Goal: Find specific page/section: Find specific page/section

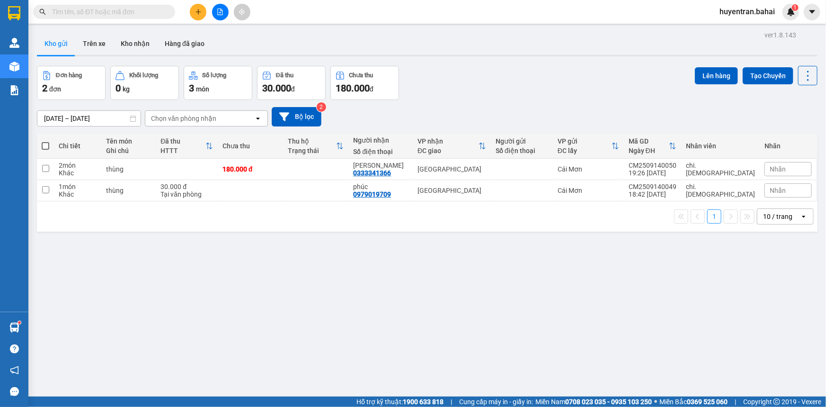
scroll to position [43, 0]
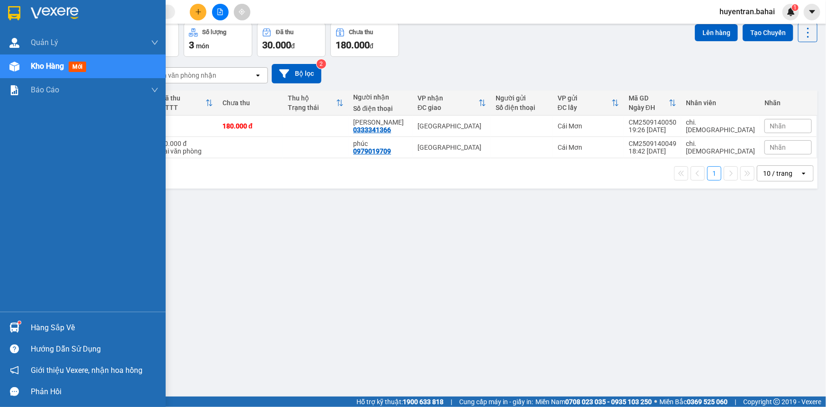
drag, startPoint x: 82, startPoint y: 336, endPoint x: 85, endPoint y: 330, distance: 6.4
click at [83, 333] on div "Hàng sắp về" at bounding box center [83, 327] width 166 height 21
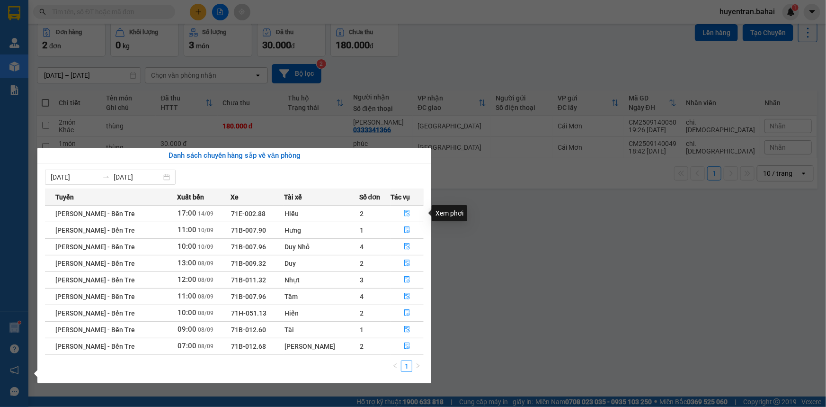
click at [399, 209] on button "button" at bounding box center [407, 213] width 32 height 15
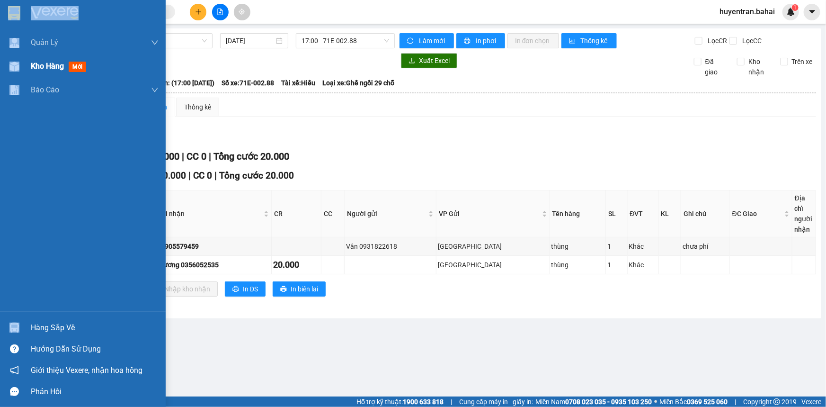
click at [102, 64] on div "Kho hàng mới" at bounding box center [95, 66] width 128 height 24
